Goal: Information Seeking & Learning: Learn about a topic

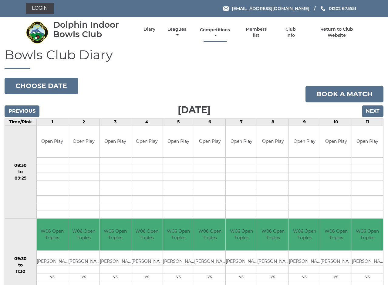
click at [229, 31] on link "Competitions" at bounding box center [215, 33] width 33 height 12
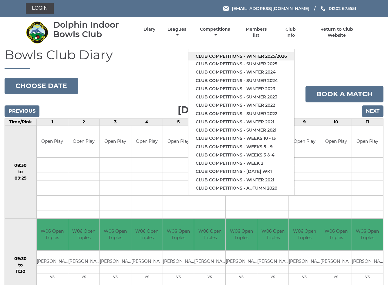
click at [229, 53] on link "Club competitions - Winter 2025/2026" at bounding box center [241, 56] width 106 height 8
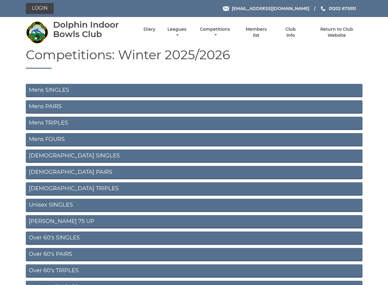
click at [53, 91] on link "Mens SINGLES" at bounding box center [194, 90] width 337 height 13
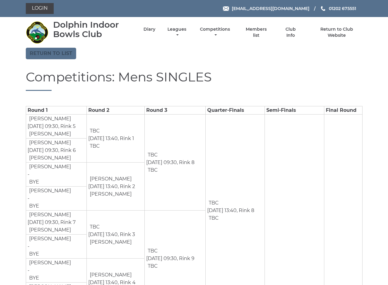
click at [50, 54] on link "Return to list" at bounding box center [51, 54] width 50 height 12
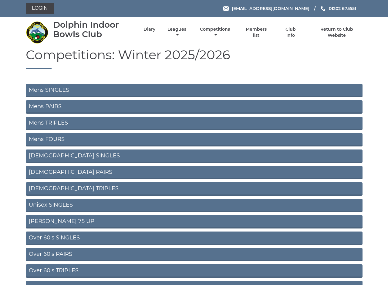
click at [49, 108] on link "Mens PAIRS" at bounding box center [194, 106] width 337 height 13
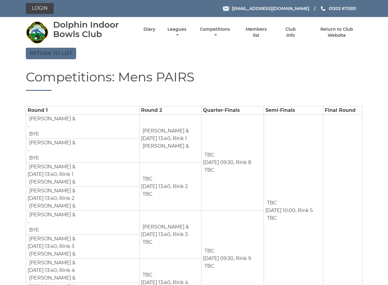
click at [53, 56] on link "Return to list" at bounding box center [51, 54] width 50 height 12
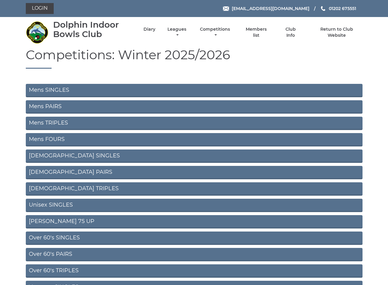
click at [56, 124] on link "Mens TRIPLES" at bounding box center [194, 122] width 337 height 13
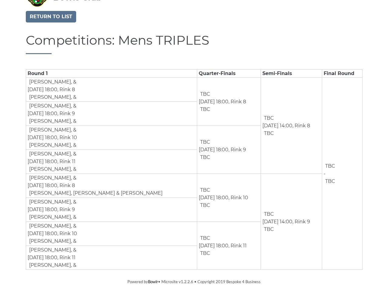
scroll to position [36, 0]
click at [49, 19] on link "Return to list" at bounding box center [51, 17] width 50 height 12
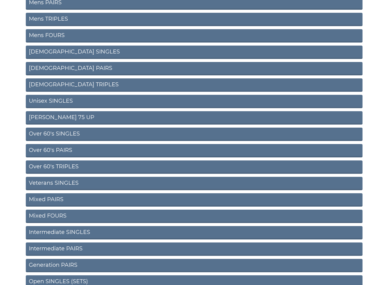
scroll to position [106, 0]
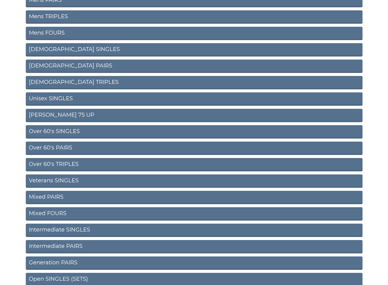
click at [49, 197] on link "Mixed PAIRS" at bounding box center [194, 196] width 337 height 13
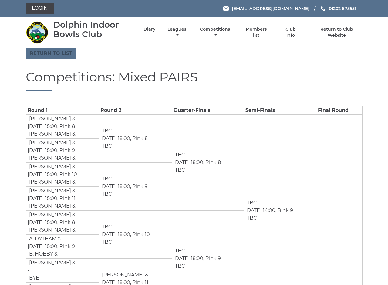
click at [48, 55] on link "Return to list" at bounding box center [51, 54] width 50 height 12
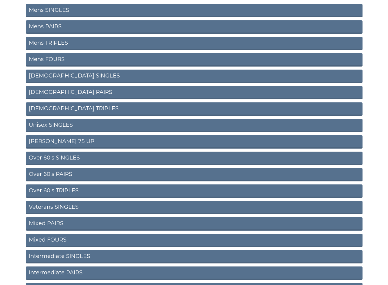
scroll to position [85, 0]
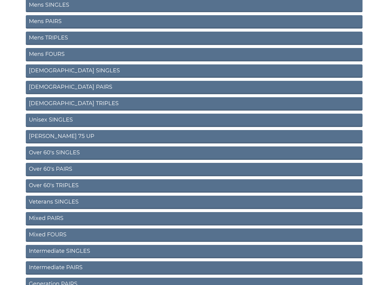
click at [63, 169] on link "Over 60's PAIRS" at bounding box center [194, 169] width 337 height 13
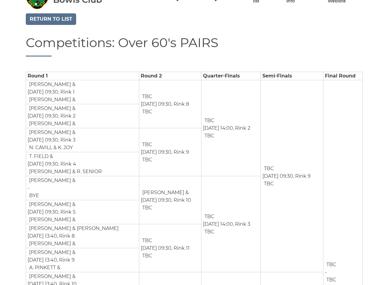
scroll to position [39, 0]
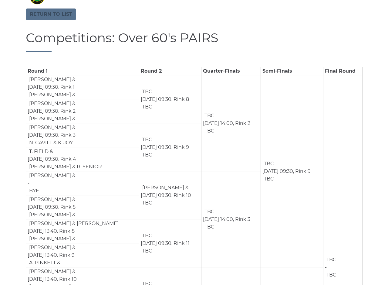
click at [49, 15] on link "Return to list" at bounding box center [51, 14] width 50 height 12
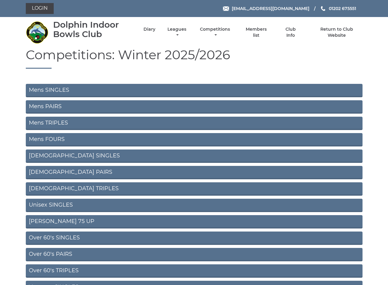
click at [59, 220] on link "Ron Jeffery 75 UP" at bounding box center [194, 221] width 337 height 13
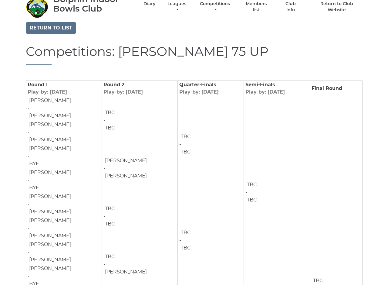
scroll to position [24, 0]
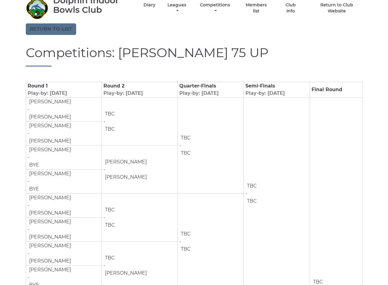
click at [47, 29] on link "Return to list" at bounding box center [51, 29] width 50 height 12
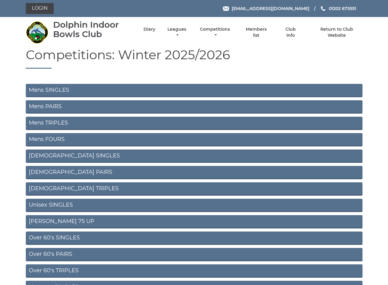
click at [56, 204] on link "Unisex SINGLES" at bounding box center [194, 204] width 337 height 13
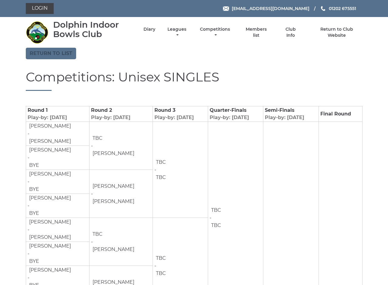
click at [51, 55] on link "Return to list" at bounding box center [51, 54] width 50 height 12
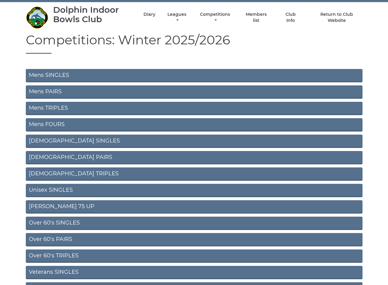
scroll to position [15, 0]
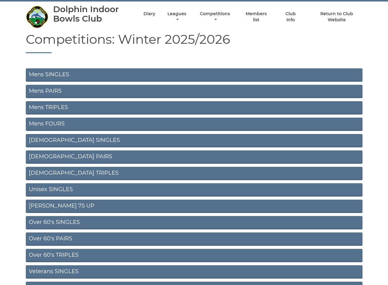
click at [64, 205] on link "Ron Jeffery 75 UP" at bounding box center [194, 205] width 337 height 13
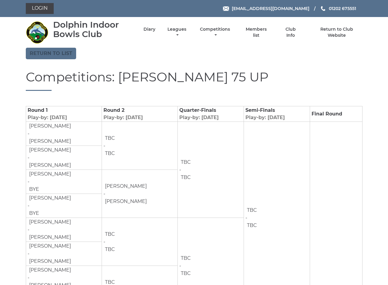
click at [52, 56] on link "Return to list" at bounding box center [51, 54] width 50 height 12
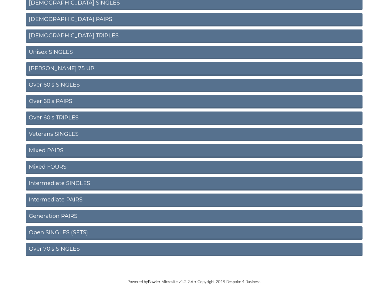
scroll to position [152, 0]
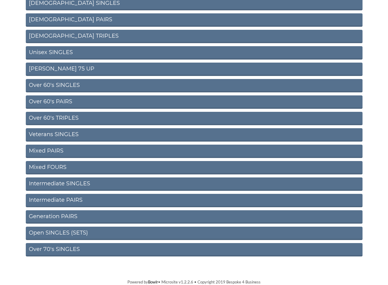
click at [64, 84] on link "Over 60's SINGLES" at bounding box center [194, 85] width 337 height 13
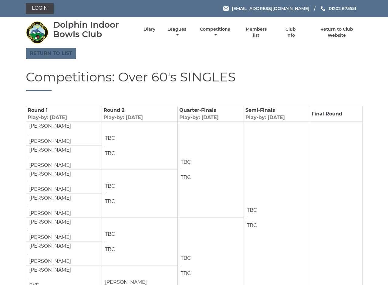
click at [53, 54] on link "Return to list" at bounding box center [51, 54] width 50 height 12
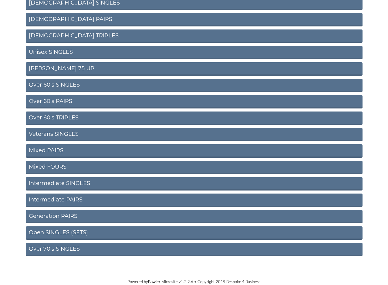
scroll to position [152, 0]
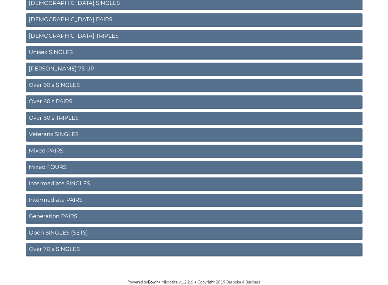
click at [71, 236] on link "Open SINGLES (SETS)" at bounding box center [194, 232] width 337 height 13
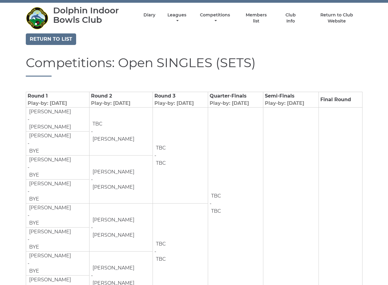
scroll to position [14, 0]
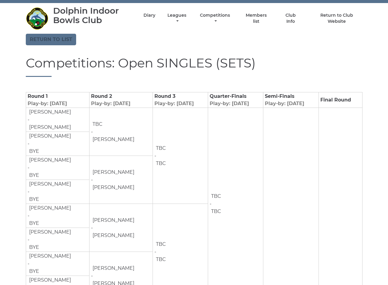
click at [51, 40] on link "Return to list" at bounding box center [51, 40] width 50 height 12
